Goal: Task Accomplishment & Management: Complete application form

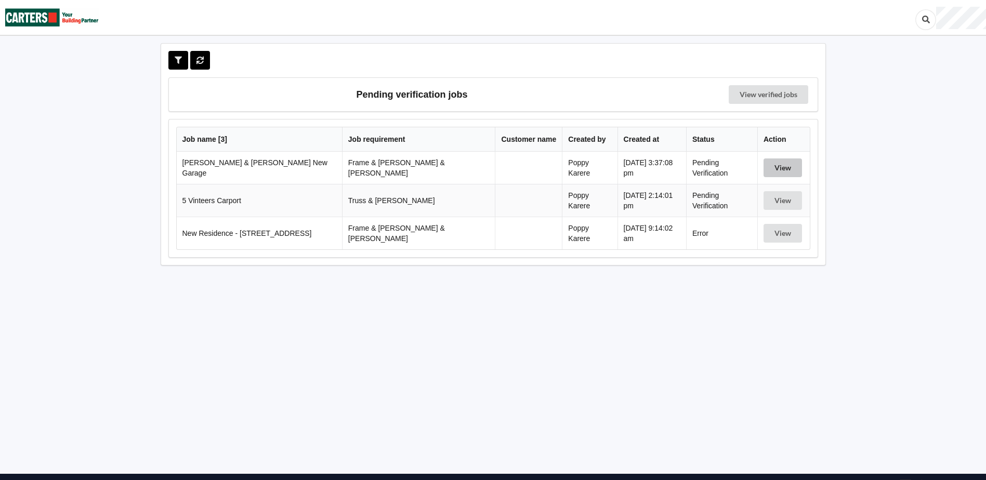
click at [763, 168] on button "View" at bounding box center [782, 167] width 38 height 19
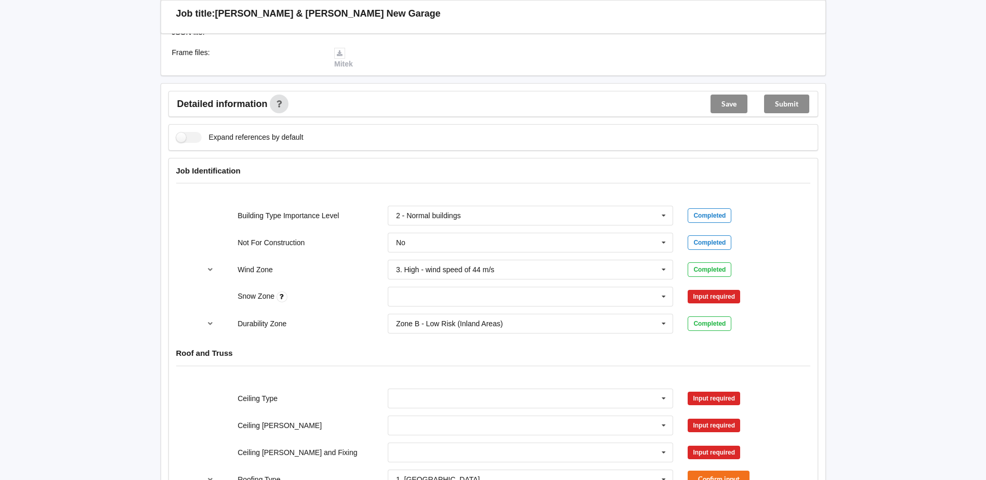
scroll to position [312, 0]
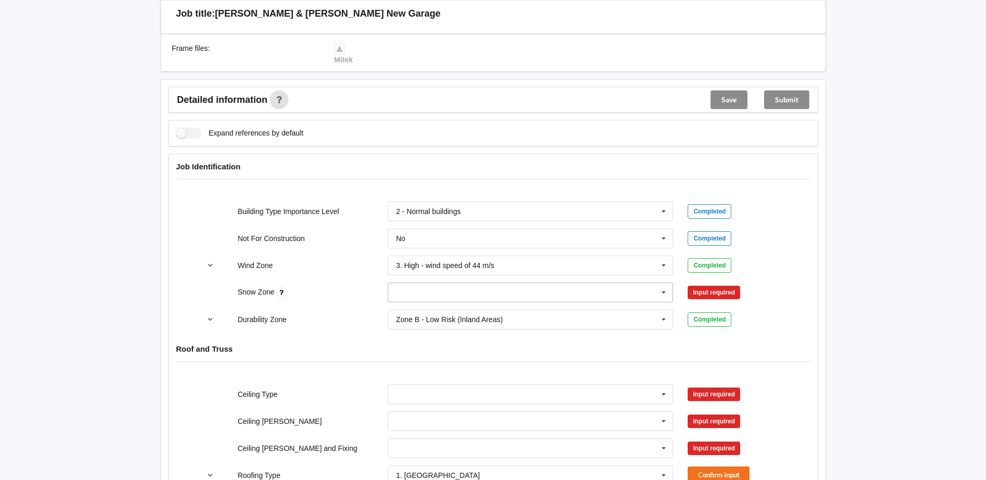
click at [429, 302] on input "text" at bounding box center [531, 292] width 285 height 19
click at [421, 321] on div "N0" at bounding box center [530, 311] width 285 height 19
click at [716, 301] on button "Confirm input" at bounding box center [718, 292] width 62 height 17
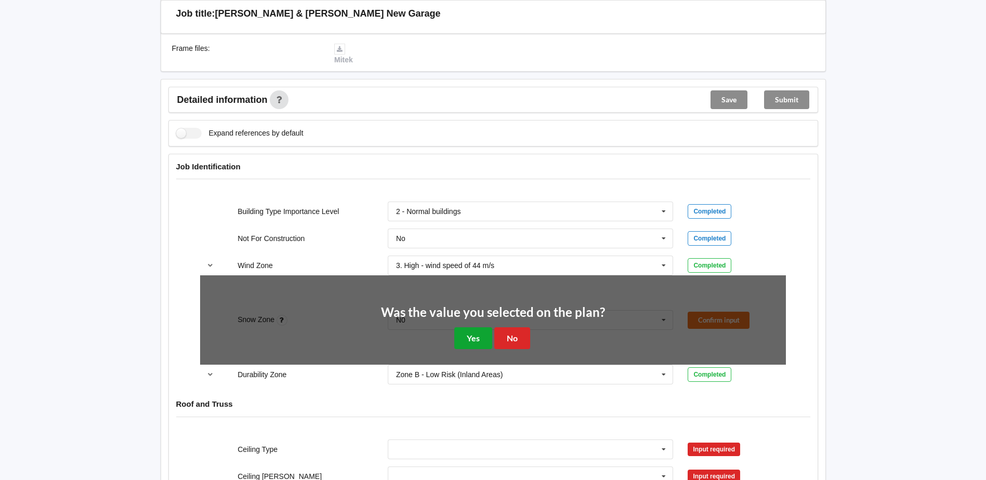
click at [470, 349] on button "Yes" at bounding box center [473, 337] width 38 height 21
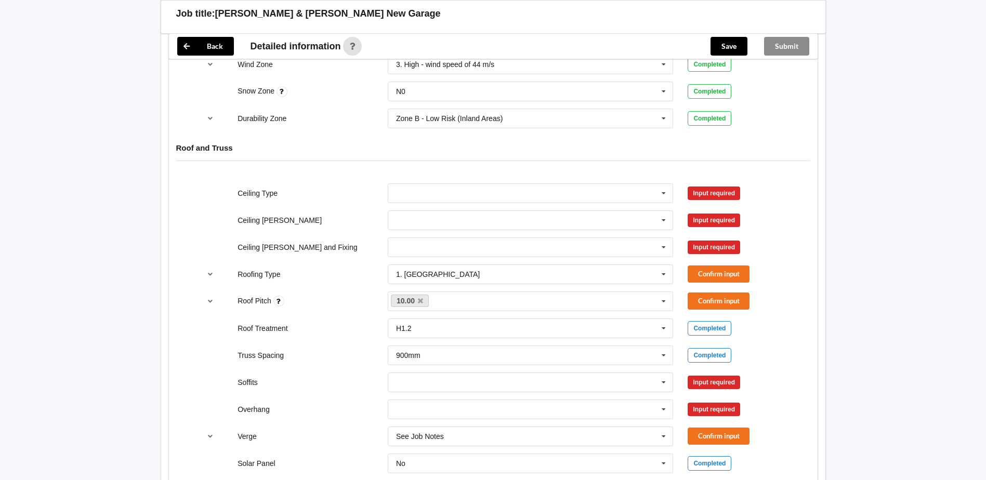
scroll to position [520, 0]
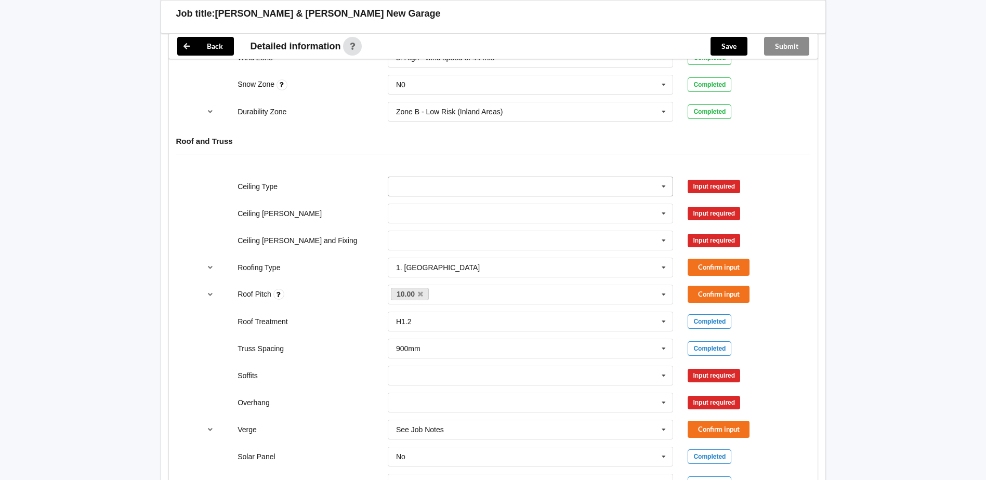
click at [400, 196] on input "text" at bounding box center [531, 186] width 285 height 19
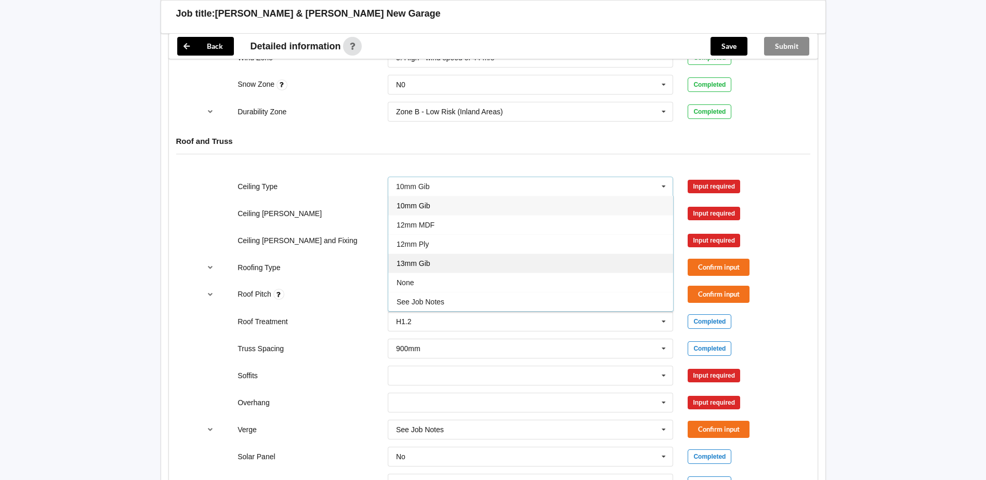
click at [429, 273] on div "13mm Gib" at bounding box center [530, 263] width 285 height 19
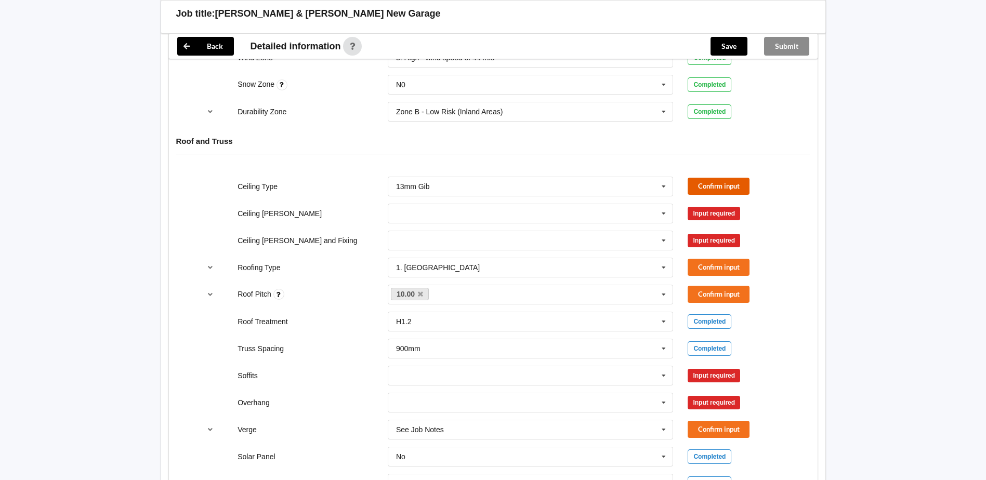
click at [739, 195] on button "Confirm input" at bounding box center [718, 186] width 62 height 17
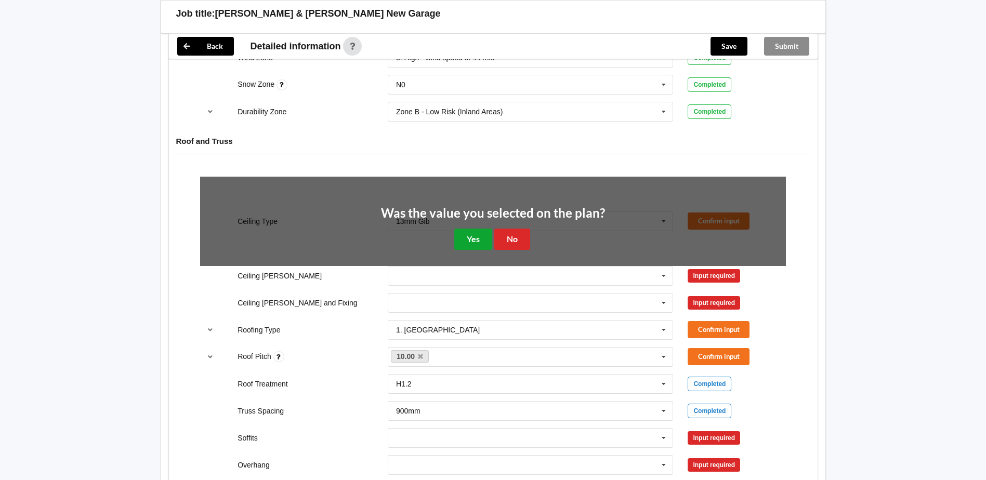
click at [475, 250] on button "Yes" at bounding box center [473, 239] width 38 height 21
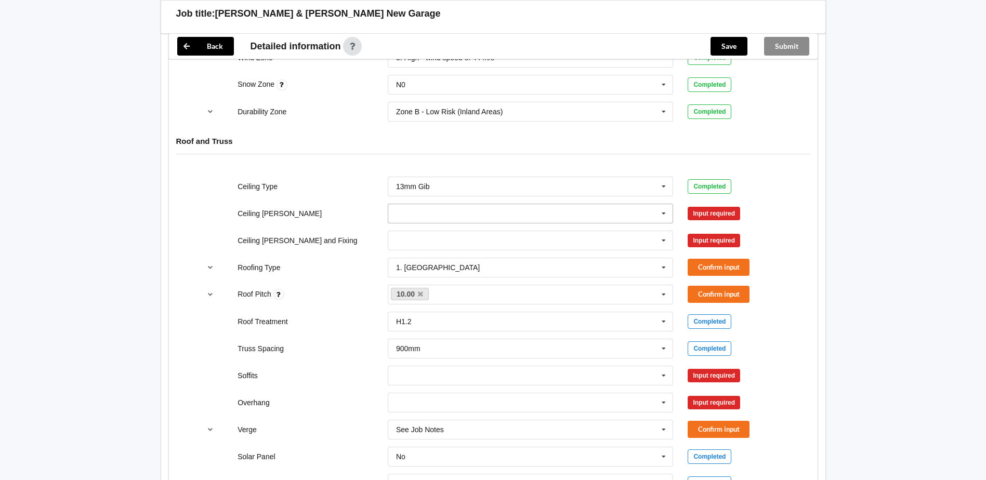
click at [446, 223] on input "text" at bounding box center [531, 213] width 285 height 19
click at [422, 281] on div "600mm" at bounding box center [530, 270] width 285 height 19
click at [747, 222] on button "Confirm input" at bounding box center [718, 213] width 62 height 17
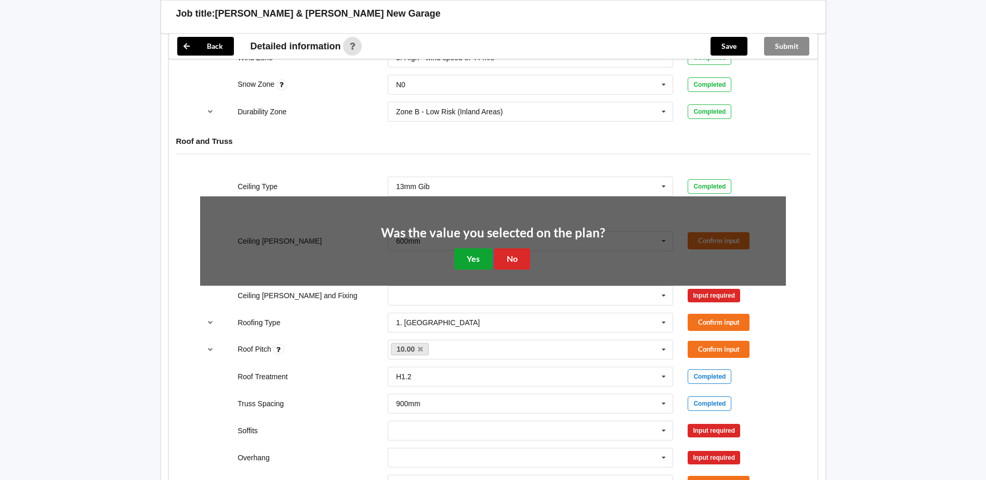
click at [467, 270] on button "Yes" at bounding box center [473, 258] width 38 height 21
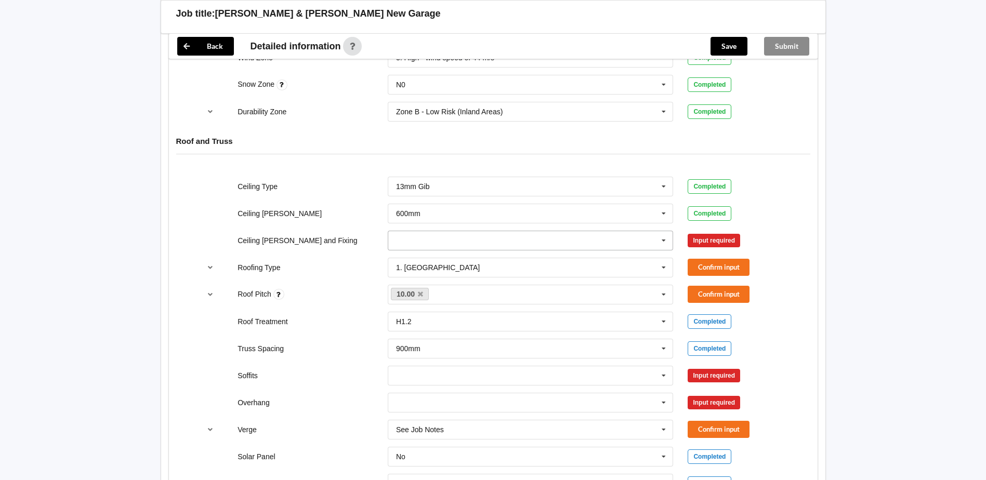
click at [464, 250] on input "text" at bounding box center [531, 240] width 285 height 19
drag, startPoint x: 461, startPoint y: 306, endPoint x: 692, endPoint y: 286, distance: 231.5
click at [462, 288] on div "Direct Fixed Timber" at bounding box center [530, 278] width 285 height 19
click at [749, 249] on button "Confirm input" at bounding box center [718, 240] width 62 height 17
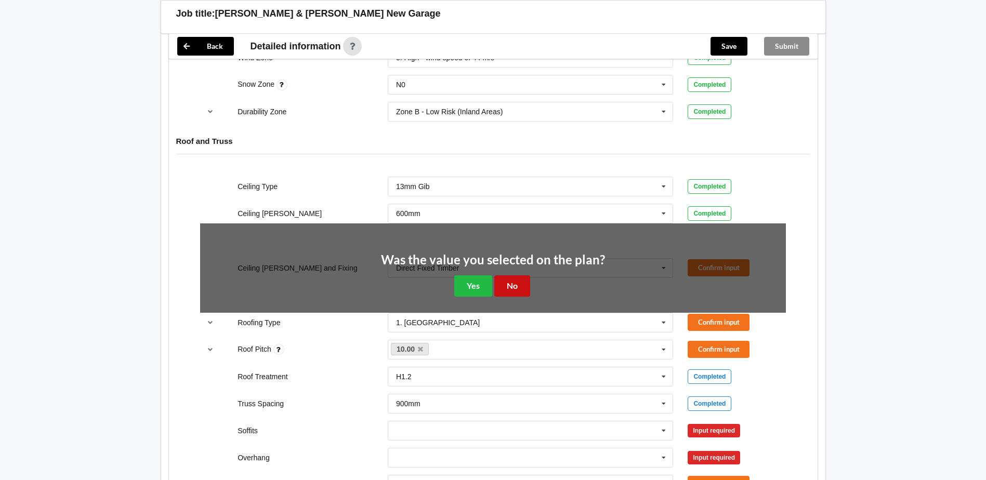
click at [522, 297] on button "No" at bounding box center [512, 285] width 36 height 21
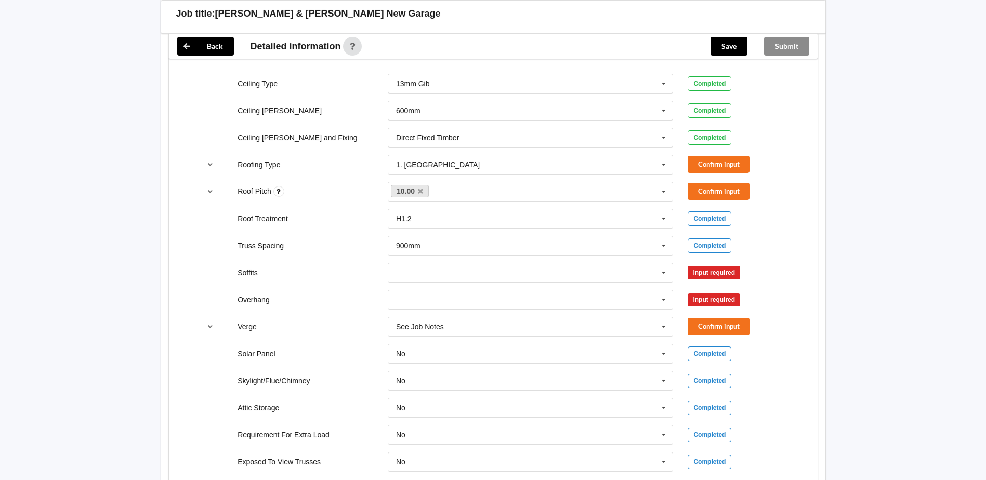
scroll to position [623, 0]
click at [733, 172] on button "Confirm input" at bounding box center [718, 163] width 62 height 17
click at [722, 199] on button "Confirm input" at bounding box center [718, 190] width 62 height 17
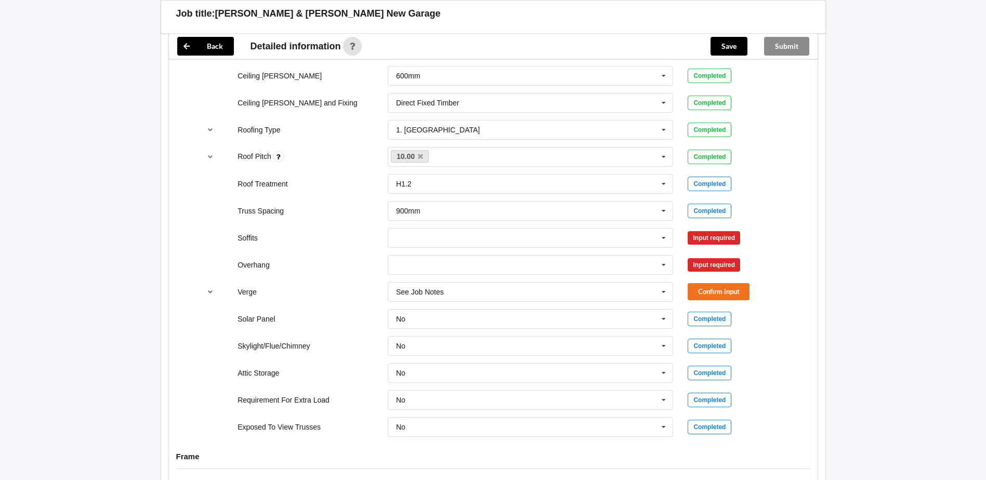
scroll to position [675, 0]
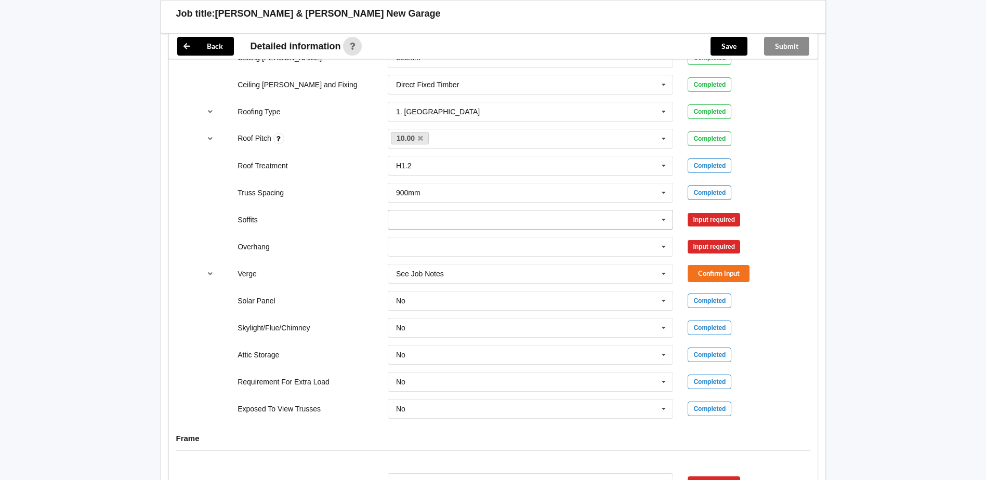
click at [414, 229] on input "text" at bounding box center [531, 219] width 285 height 19
click at [412, 243] on span "Boxed" at bounding box center [406, 239] width 21 height 8
click at [720, 228] on button "Confirm input" at bounding box center [718, 219] width 62 height 17
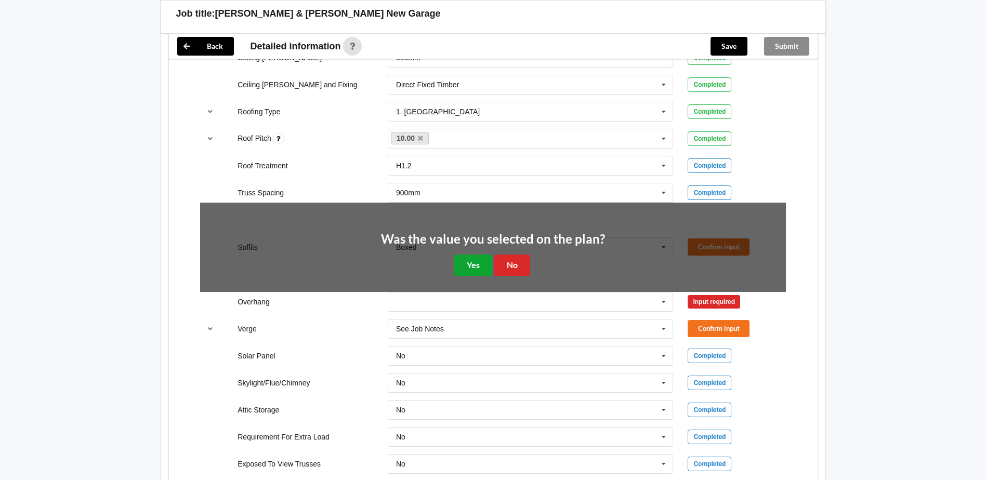
click at [467, 276] on button "Yes" at bounding box center [473, 265] width 38 height 21
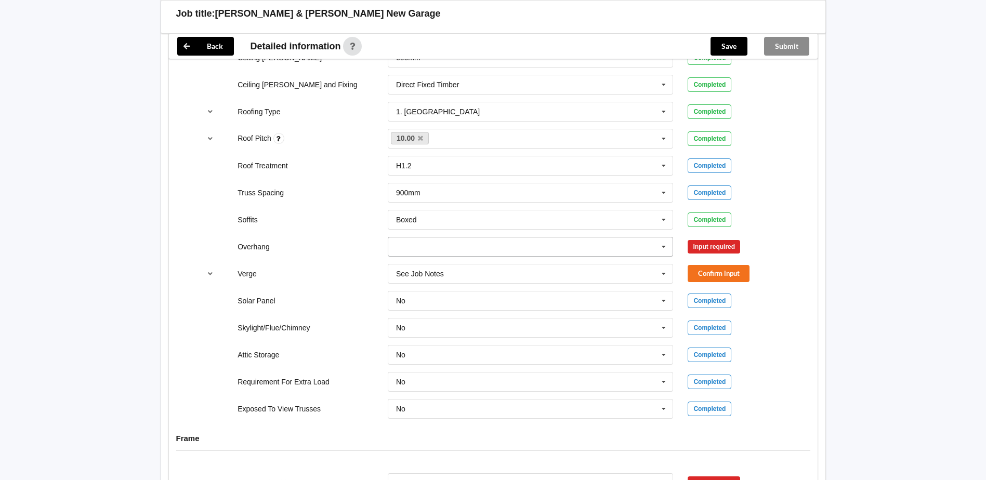
click at [461, 256] on input "text" at bounding box center [531, 246] width 285 height 19
click at [440, 314] on div "600mm" at bounding box center [530, 304] width 285 height 19
click at [703, 255] on button "Confirm input" at bounding box center [718, 246] width 62 height 17
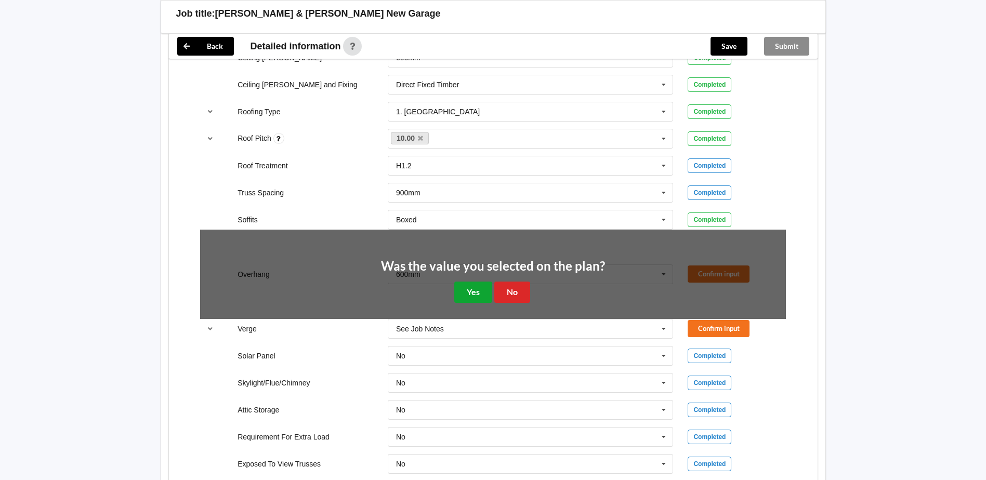
click at [478, 303] on button "Yes" at bounding box center [473, 292] width 38 height 21
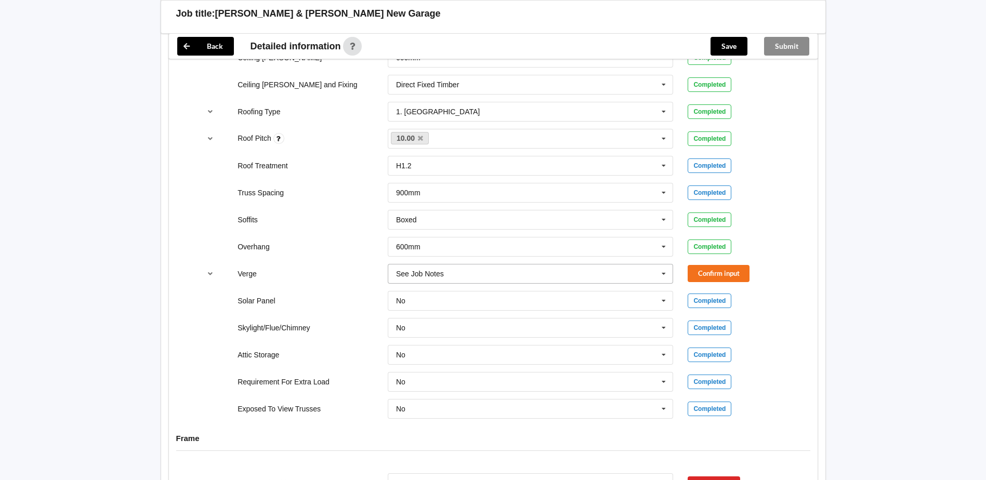
click at [422, 277] on div "See Job Notes" at bounding box center [420, 273] width 48 height 7
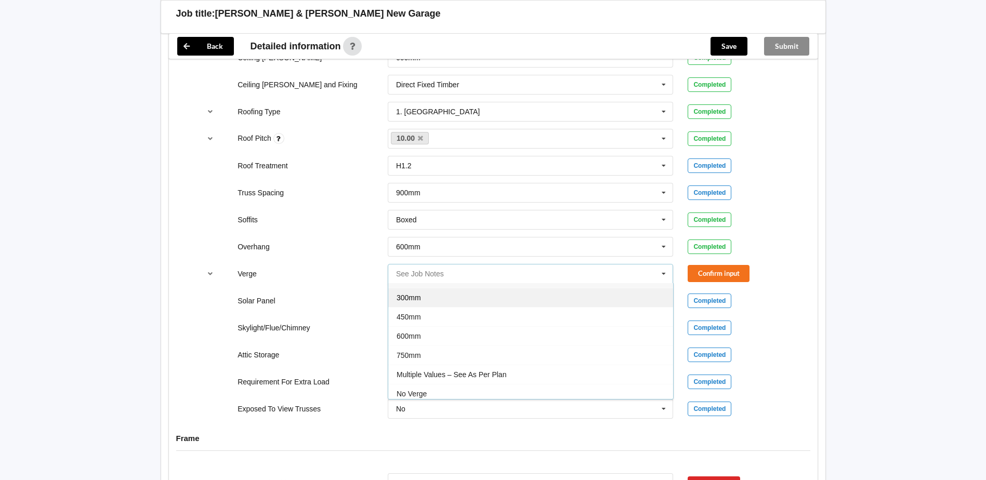
scroll to position [19, 0]
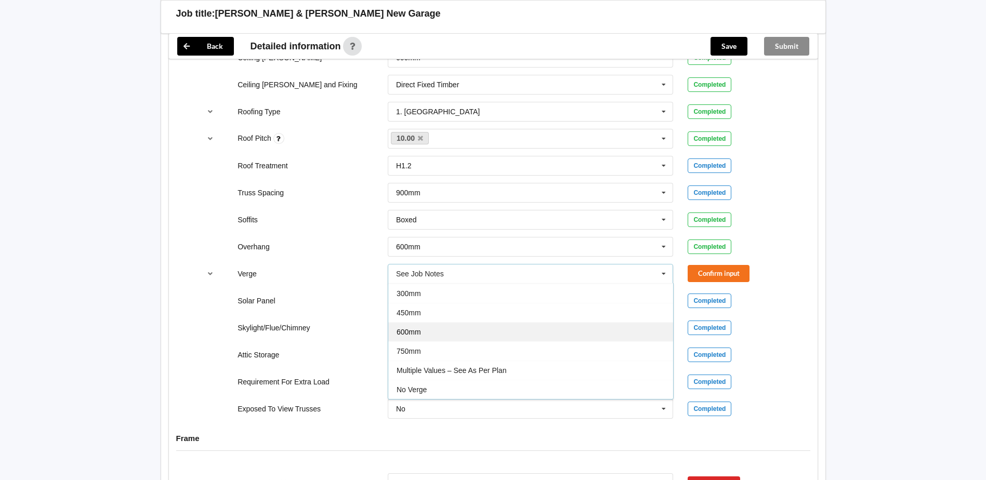
click at [434, 341] on div "600mm" at bounding box center [530, 331] width 285 height 19
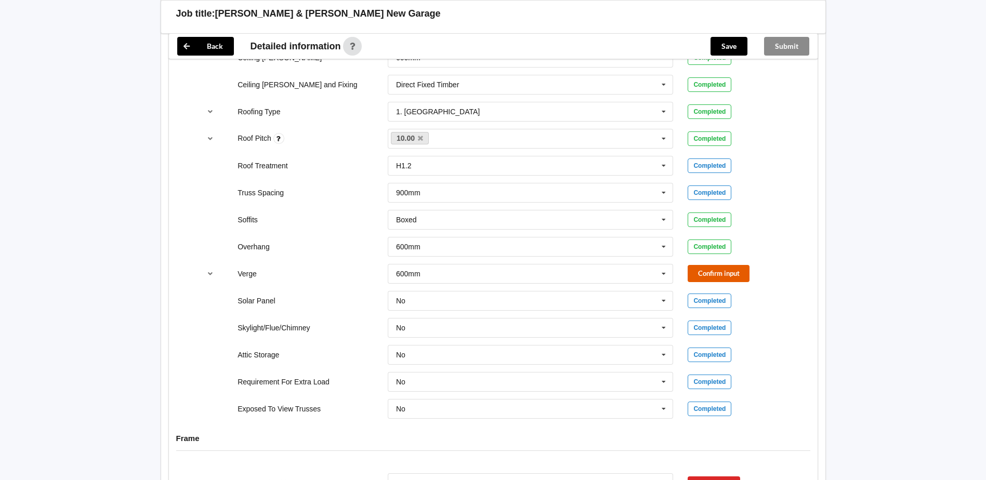
click at [709, 282] on button "Confirm input" at bounding box center [718, 273] width 62 height 17
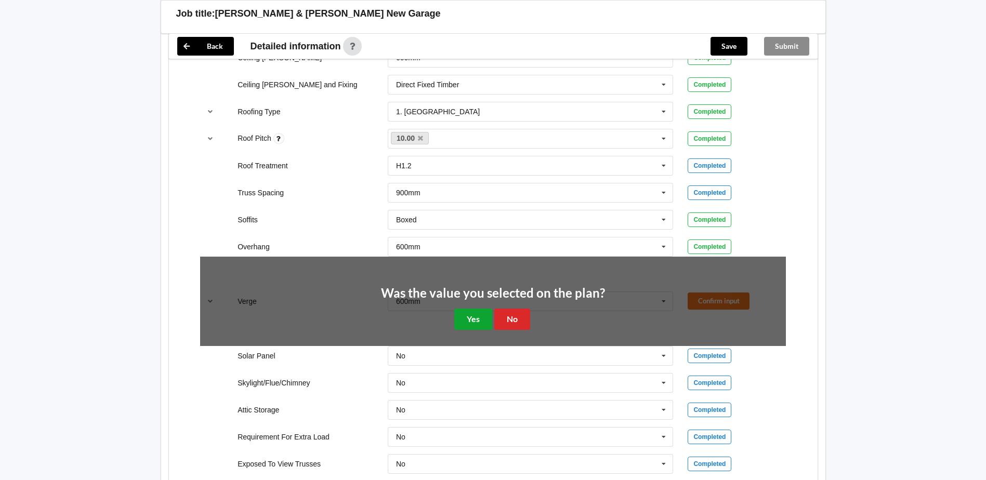
click at [469, 330] on button "Yes" at bounding box center [473, 319] width 38 height 21
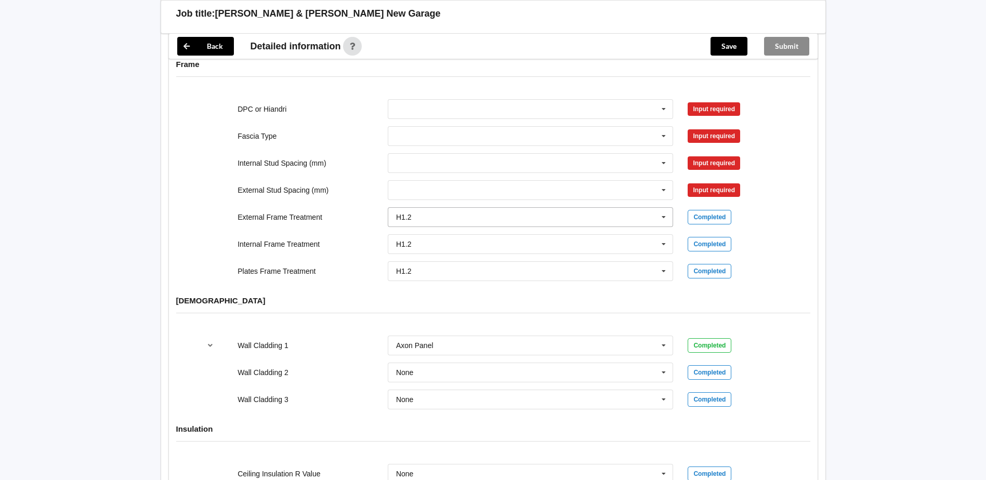
scroll to position [987, 0]
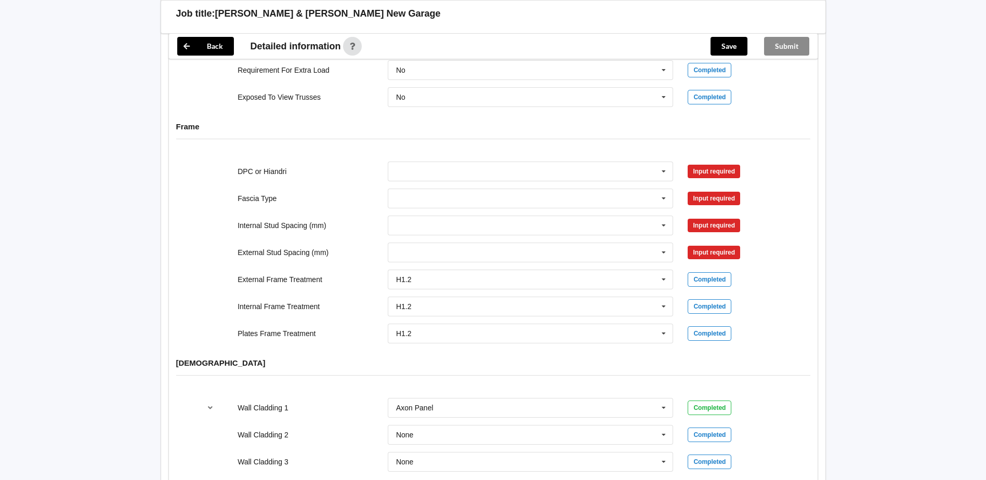
click at [426, 188] on div "DPC Fitted HIANDRI Fitted Not Required See Job Notes" at bounding box center [530, 171] width 300 height 34
click at [419, 181] on input "text" at bounding box center [531, 171] width 285 height 19
drag, startPoint x: 420, startPoint y: 217, endPoint x: 643, endPoint y: 202, distance: 223.4
click at [421, 195] on span "DPC Fitted" at bounding box center [413, 191] width 35 height 8
click at [723, 180] on button "Confirm input" at bounding box center [718, 171] width 62 height 17
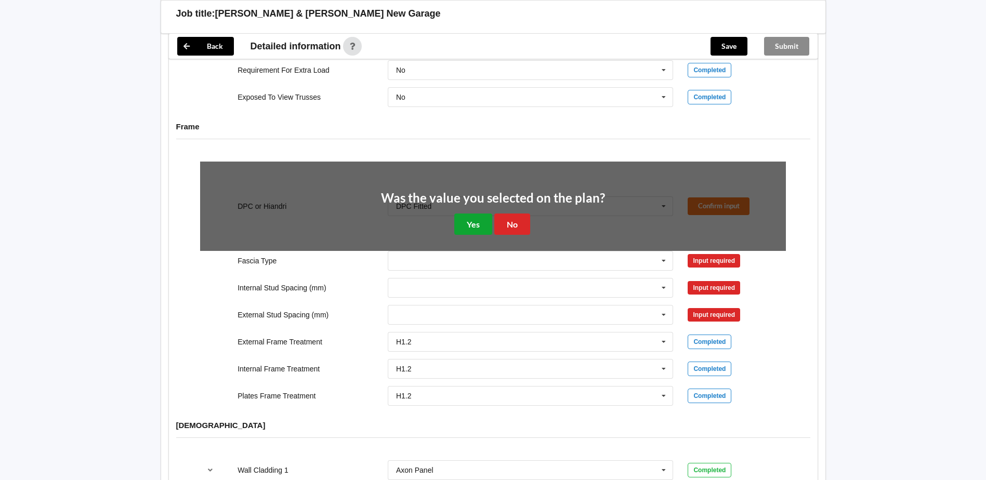
click at [483, 235] on button "Yes" at bounding box center [473, 224] width 38 height 21
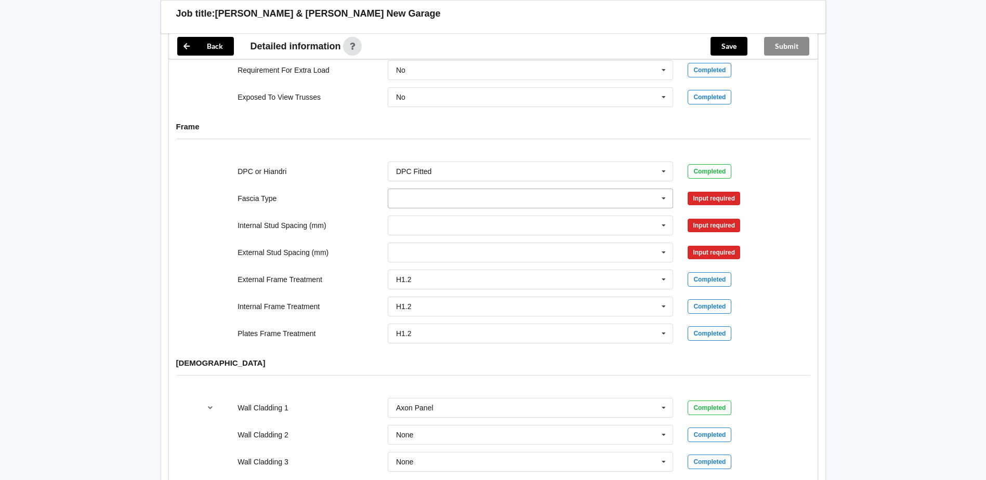
click at [446, 208] on div "Bildon Continuous 180 Diamond 147 M85 - 180mmx18mm M85A - 230mmx18mm M86 - 135m…" at bounding box center [531, 199] width 286 height 20
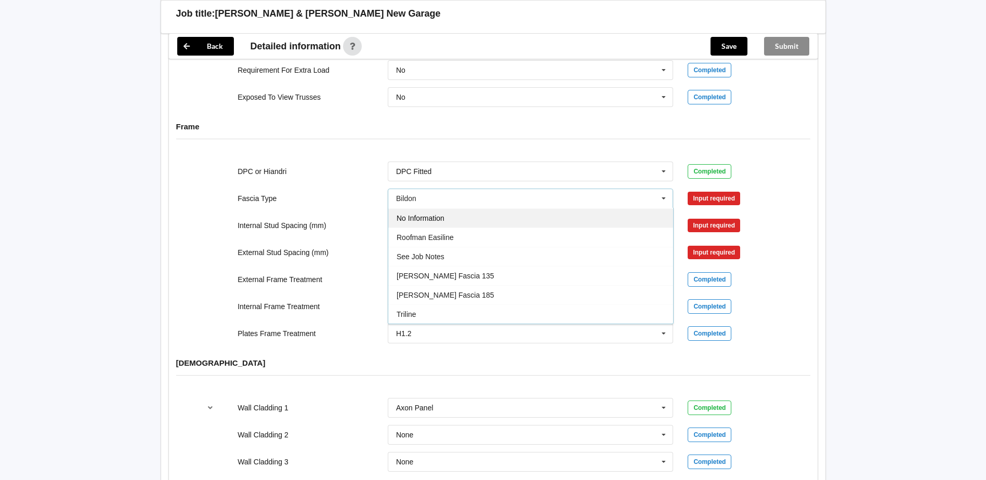
click at [455, 228] on div "No Information" at bounding box center [530, 217] width 285 height 19
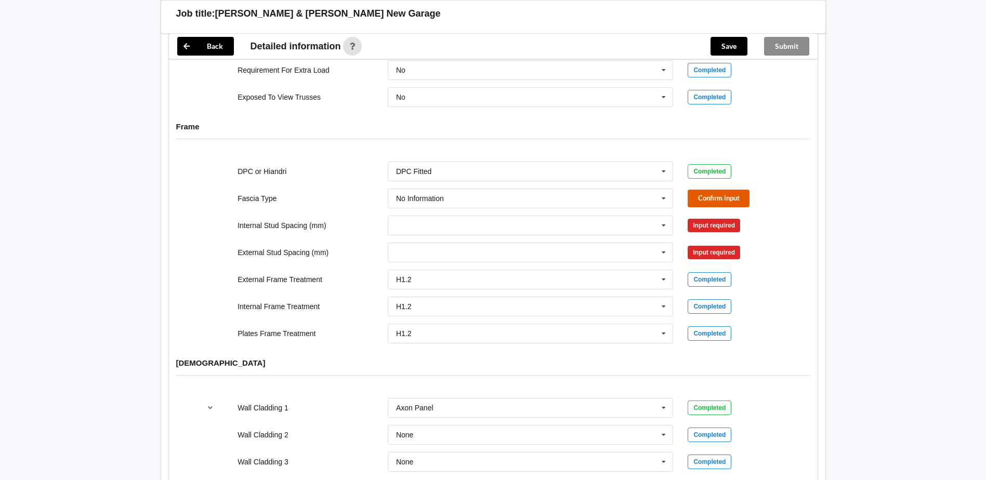
click at [723, 207] on button "Confirm input" at bounding box center [718, 198] width 62 height 17
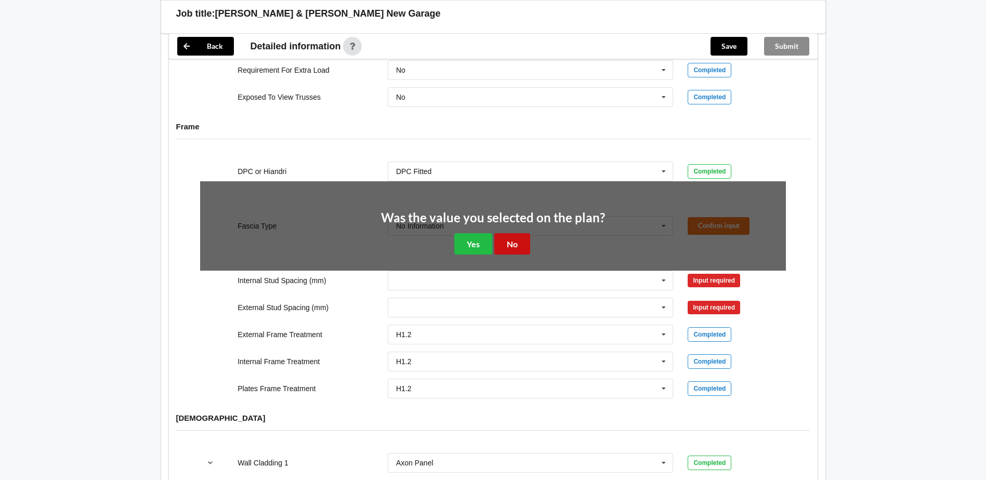
click at [515, 255] on button "No" at bounding box center [512, 243] width 36 height 21
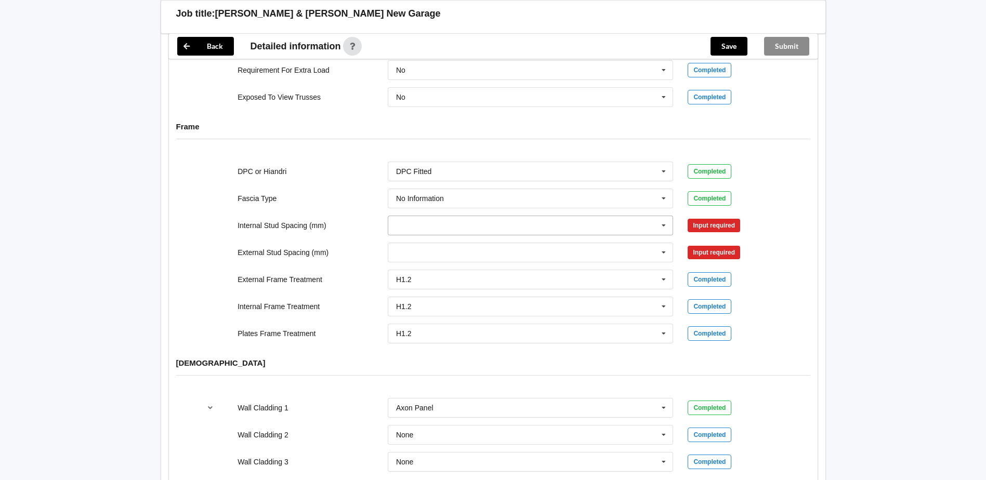
click at [494, 235] on input "text" at bounding box center [531, 225] width 285 height 19
click at [447, 331] on div "None" at bounding box center [530, 321] width 285 height 19
click at [706, 234] on button "Confirm input" at bounding box center [718, 225] width 62 height 17
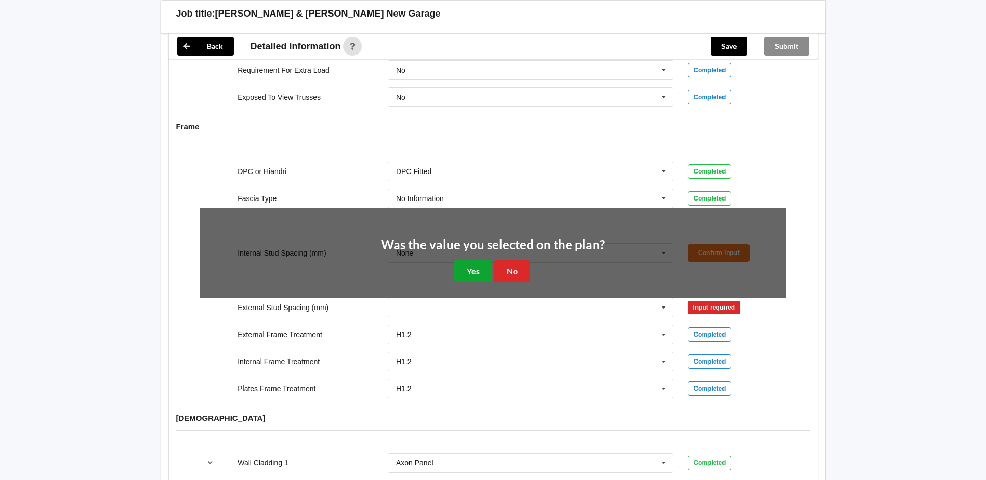
click at [462, 282] on button "Yes" at bounding box center [473, 270] width 38 height 21
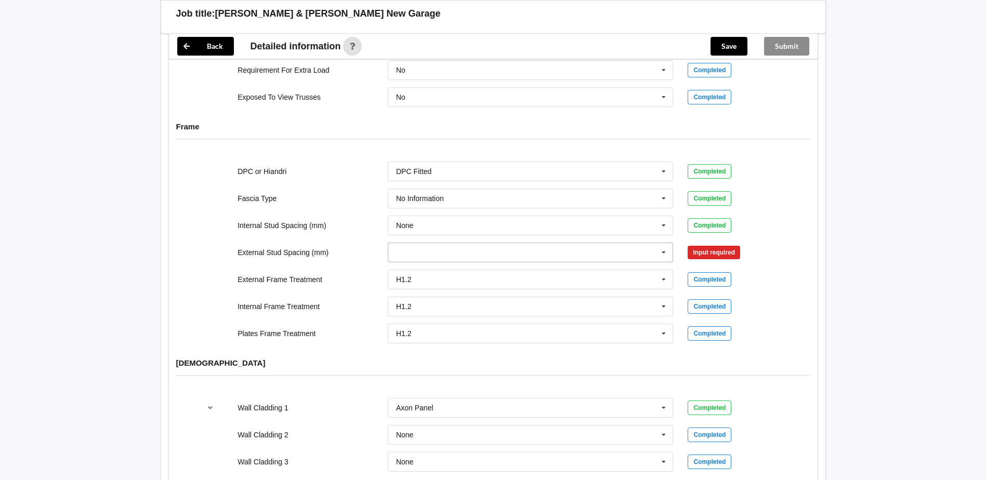
click at [450, 262] on input "text" at bounding box center [531, 252] width 285 height 19
click at [442, 358] on div "None" at bounding box center [530, 348] width 285 height 19
click at [696, 261] on button "Confirm input" at bounding box center [718, 252] width 62 height 17
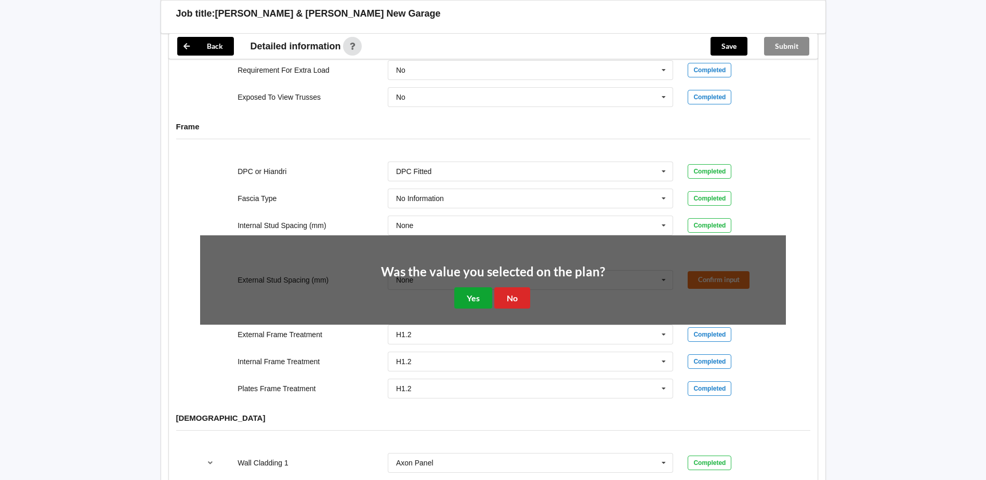
click at [488, 309] on button "Yes" at bounding box center [473, 297] width 38 height 21
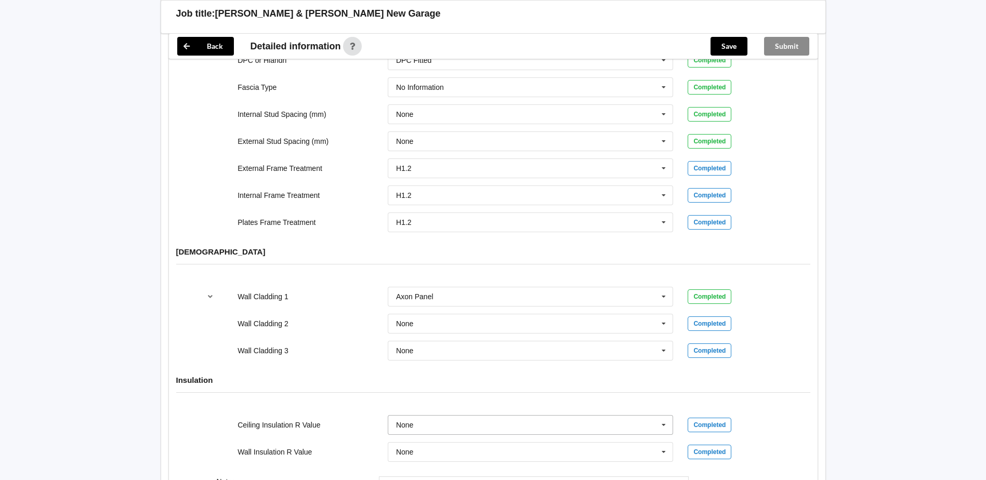
scroll to position [1286, 0]
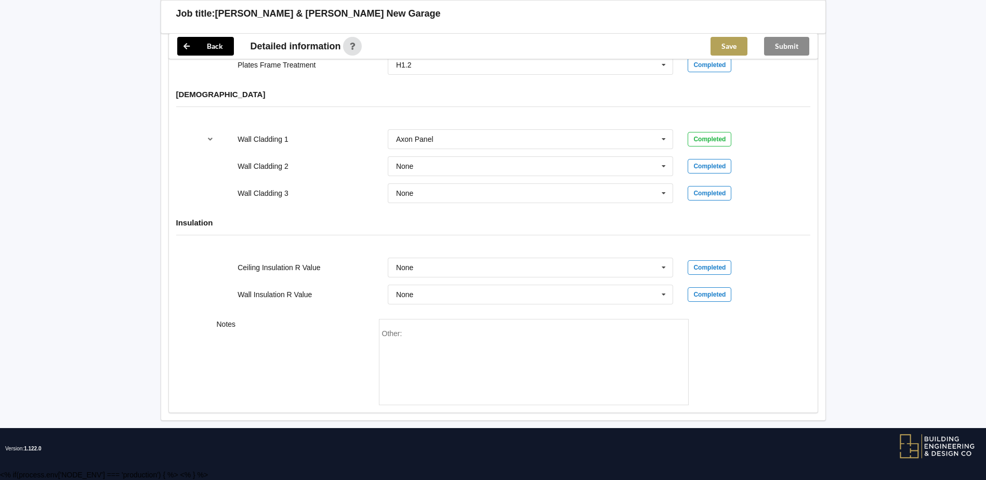
click at [746, 45] on button "Save" at bounding box center [728, 46] width 37 height 19
click at [772, 49] on button "Submit" at bounding box center [786, 46] width 45 height 19
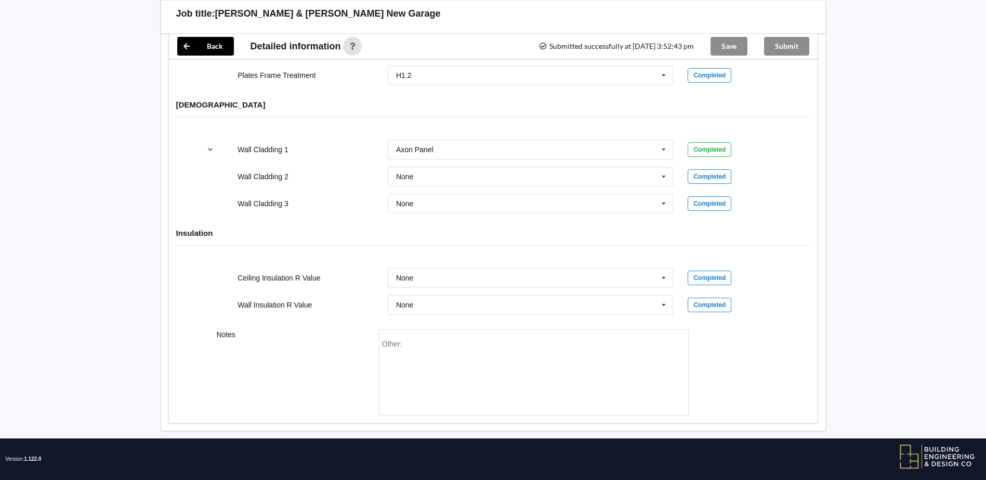
scroll to position [1238, 0]
